Goal: Task Accomplishment & Management: Use online tool/utility

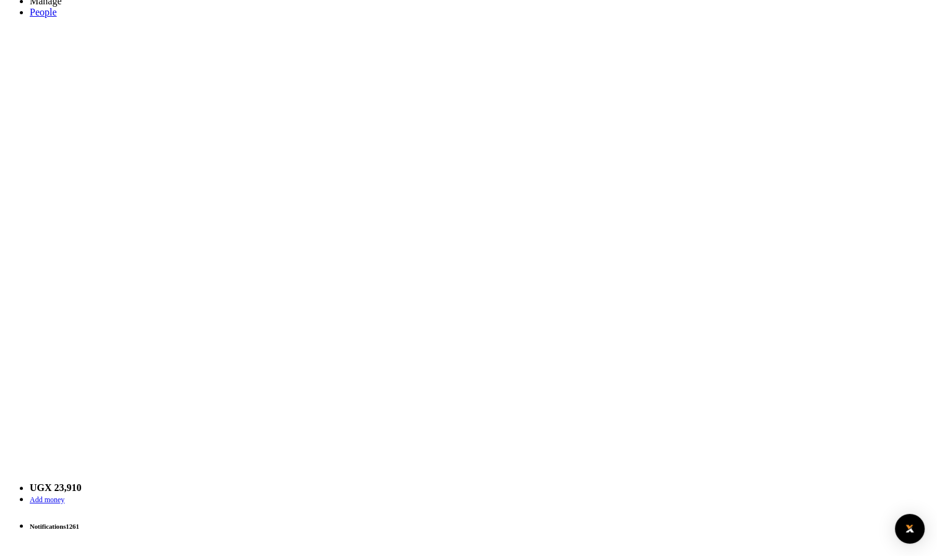
scroll to position [181, 0]
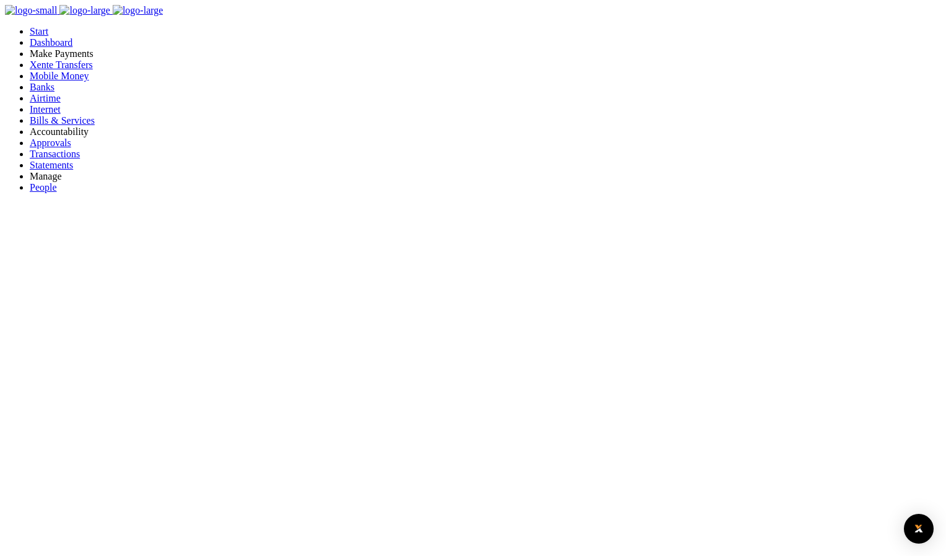
type input "qwerty"
